Goal: Information Seeking & Learning: Check status

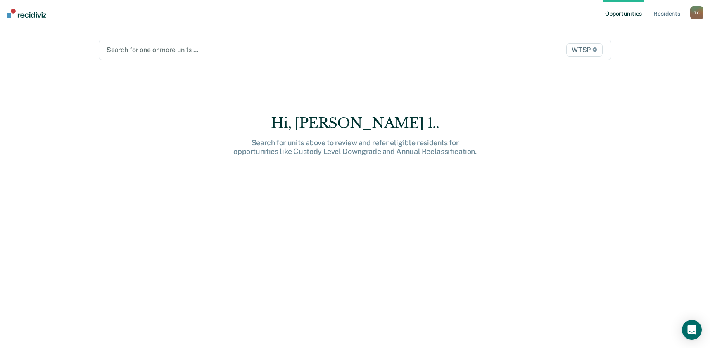
drag, startPoint x: 546, startPoint y: 47, endPoint x: 541, endPoint y: 55, distance: 9.3
click at [585, 51] on span "WTSP" at bounding box center [584, 49] width 36 height 13
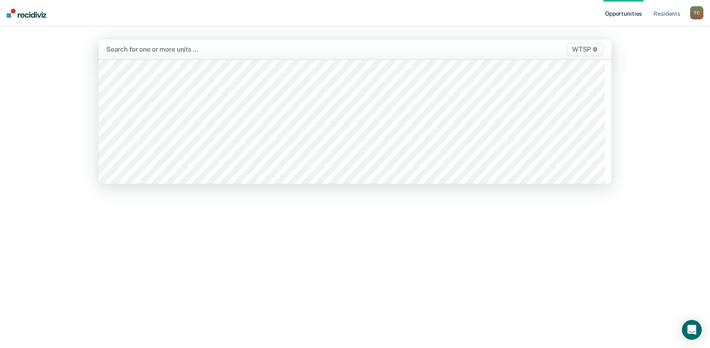
scroll to position [7043, 0]
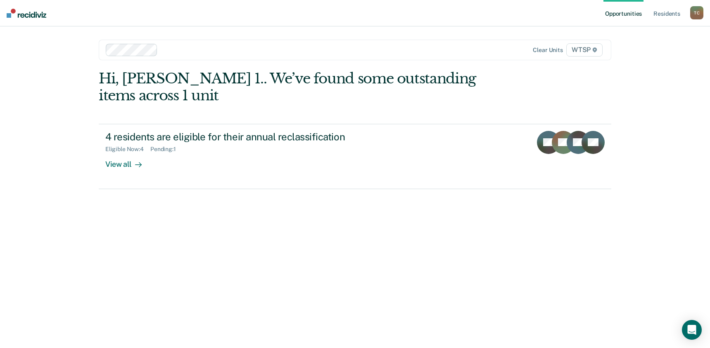
click at [583, 50] on span "WTSP" at bounding box center [584, 49] width 36 height 13
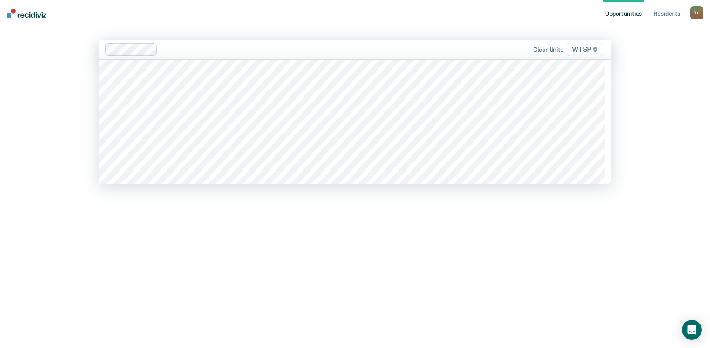
scroll to position [7022, 0]
click at [592, 49] on span "WTSP" at bounding box center [585, 49] width 36 height 13
click at [574, 49] on span "WTSP" at bounding box center [585, 49] width 36 height 13
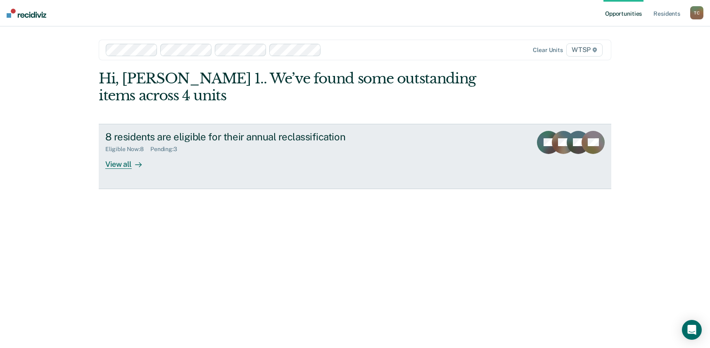
click at [126, 167] on div "View all" at bounding box center [128, 161] width 46 height 16
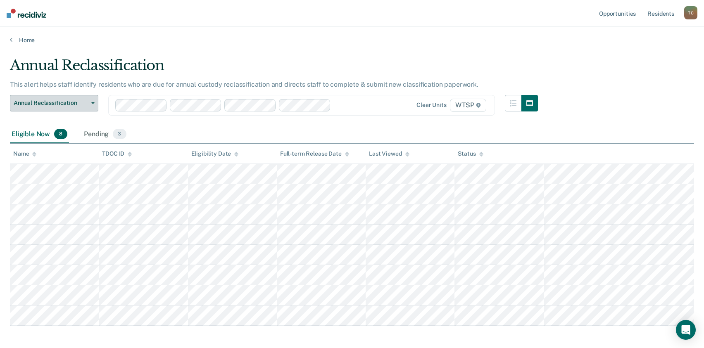
click at [90, 104] on span "button" at bounding box center [91, 103] width 7 height 2
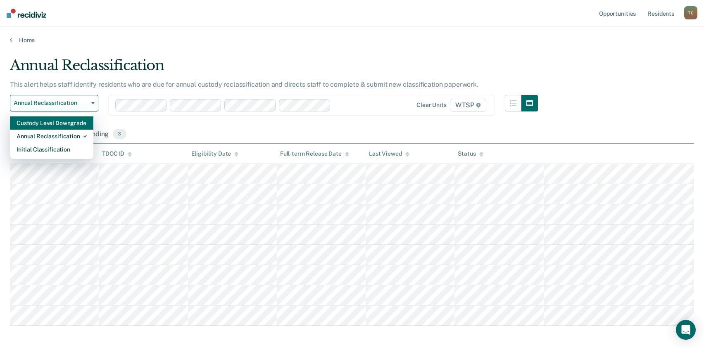
click at [75, 124] on div "Custody Level Downgrade" at bounding box center [52, 122] width 70 height 13
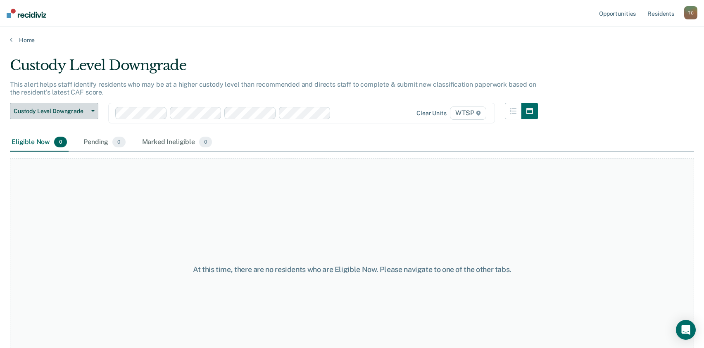
click at [82, 112] on span "Custody Level Downgrade" at bounding box center [51, 111] width 74 height 7
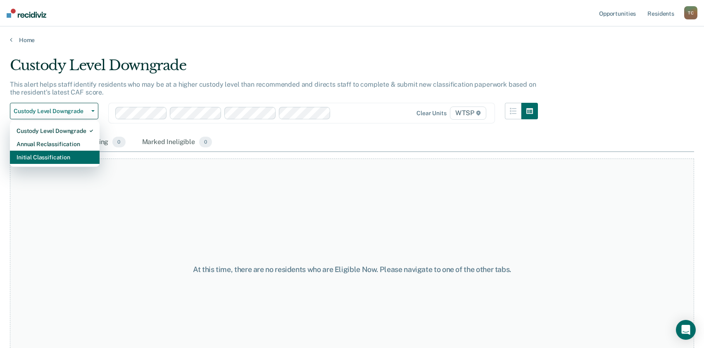
click at [67, 159] on div "Initial Classification" at bounding box center [55, 157] width 76 height 13
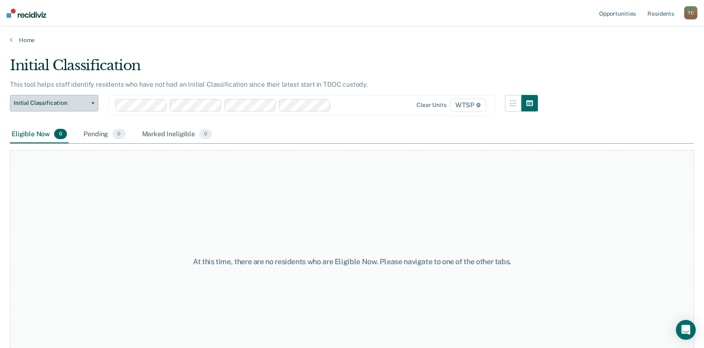
click at [78, 102] on span "Initial Classification" at bounding box center [51, 103] width 74 height 7
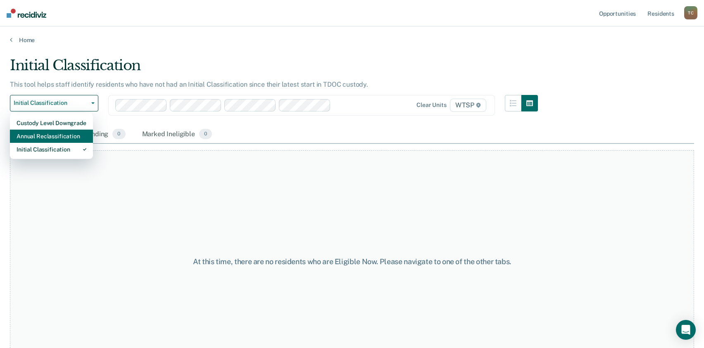
click at [62, 138] on div "Annual Reclassification" at bounding box center [52, 136] width 70 height 13
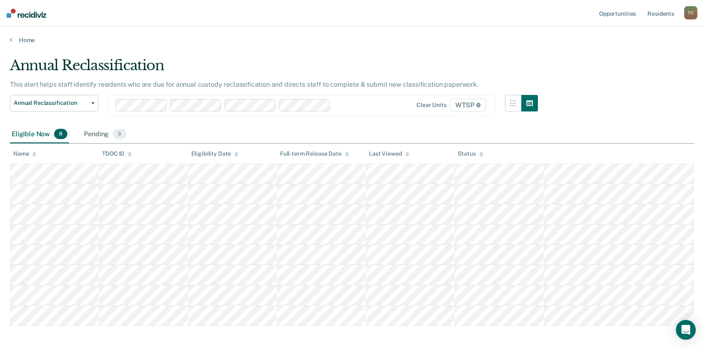
click at [340, 126] on div "Eligible Now 8 Pending 3" at bounding box center [352, 135] width 684 height 19
click at [535, 107] on button "button" at bounding box center [529, 103] width 17 height 17
click at [516, 107] on button "button" at bounding box center [513, 103] width 17 height 17
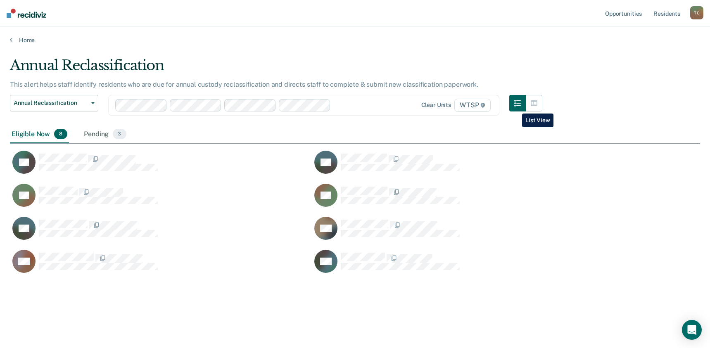
scroll to position [223, 684]
click at [535, 104] on icon "button" at bounding box center [534, 103] width 7 height 7
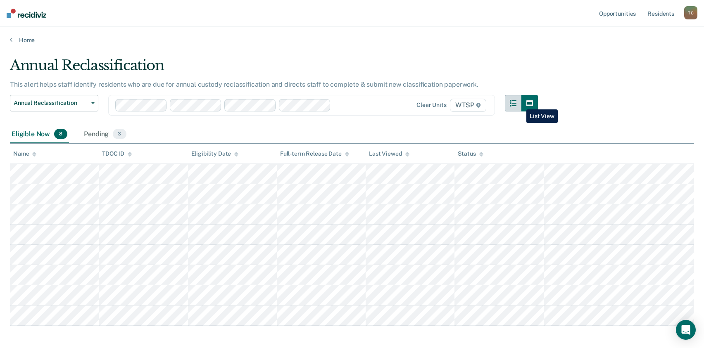
click at [516, 103] on icon "button" at bounding box center [513, 103] width 7 height 7
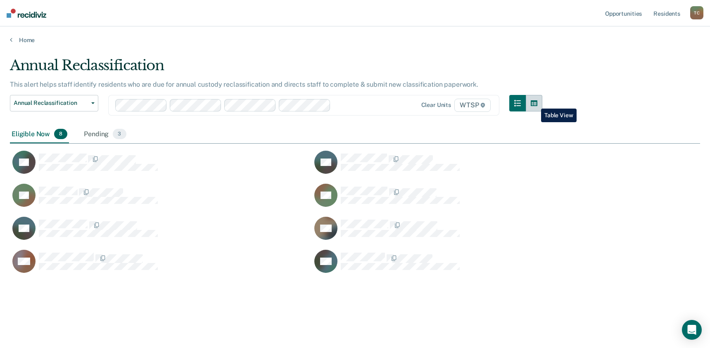
click at [535, 102] on icon "button" at bounding box center [534, 103] width 7 height 7
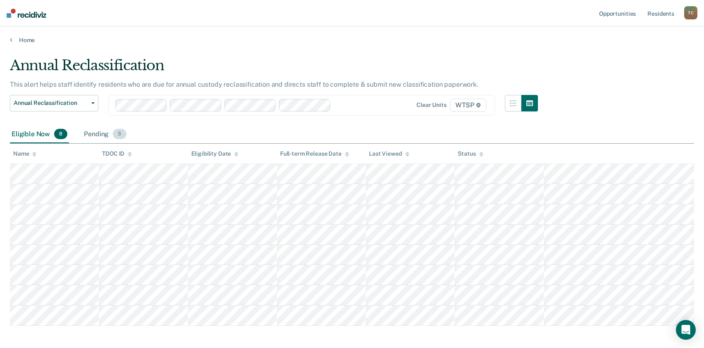
click at [99, 131] on div "Pending 3" at bounding box center [104, 135] width 45 height 18
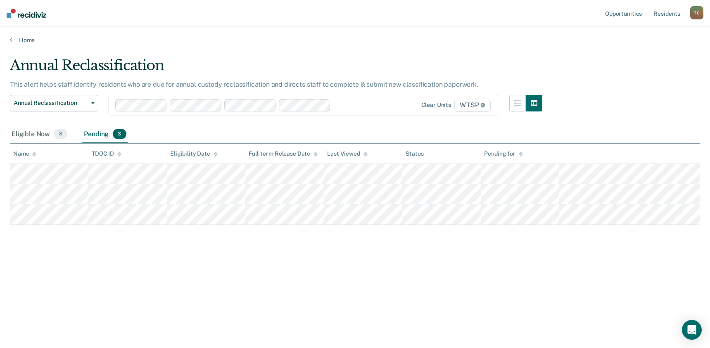
click at [40, 257] on div "Annual Reclassification This alert helps staff identify residents who are due f…" at bounding box center [355, 171] width 690 height 229
